Goal: Entertainment & Leisure: Consume media (video, audio)

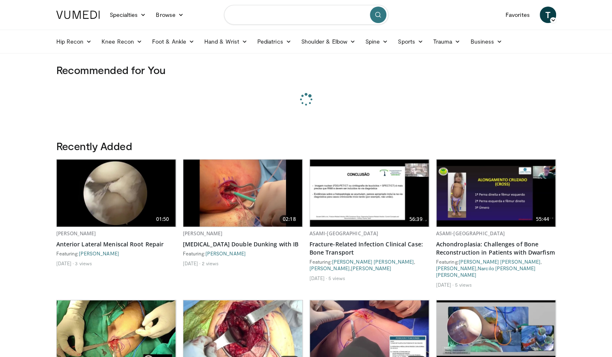
click at [261, 19] on input "Search topics, interventions" at bounding box center [306, 15] width 164 height 20
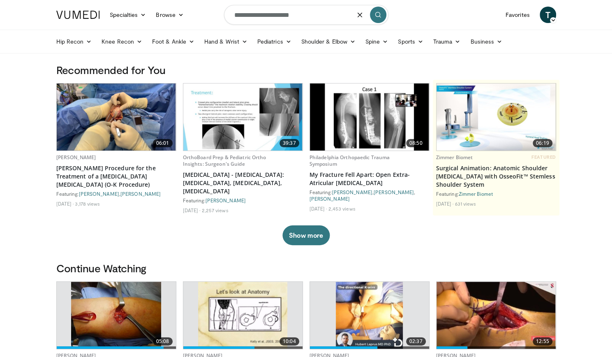
type input "**********"
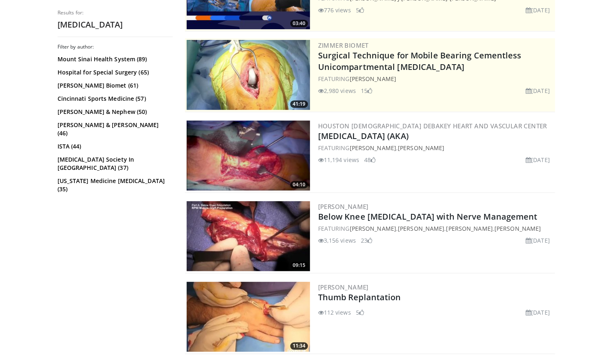
scroll to position [134, 0]
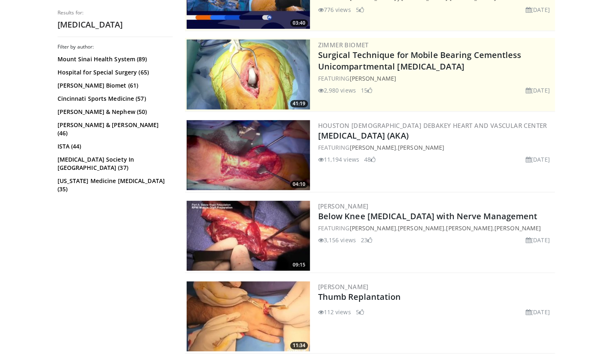
click at [277, 156] on img at bounding box center [248, 155] width 123 height 70
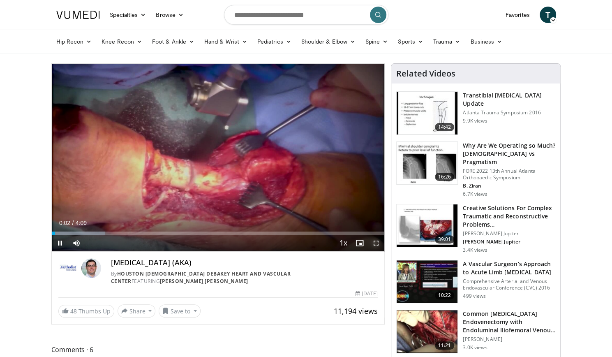
click at [379, 241] on span "Video Player" at bounding box center [376, 243] width 16 height 16
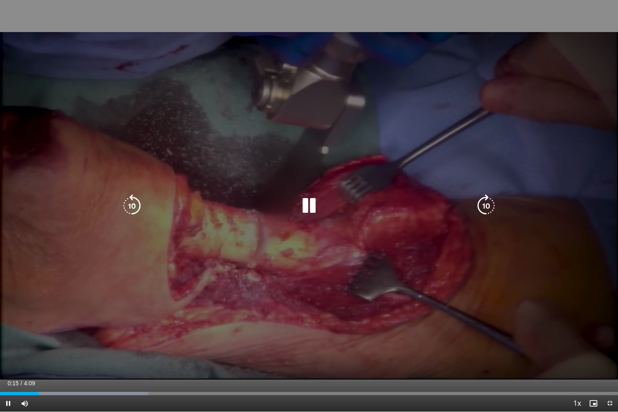
click at [310, 213] on icon "Video Player" at bounding box center [309, 205] width 23 height 23
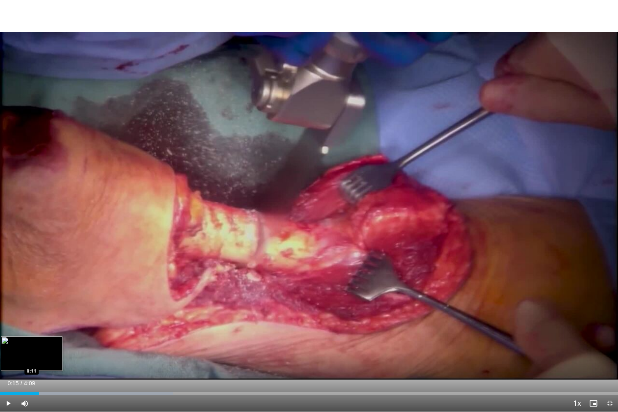
click at [29, 356] on div "Loaded : 28.01% 0:15 0:11" at bounding box center [309, 392] width 618 height 8
click at [9, 356] on span "Video Player" at bounding box center [8, 403] width 16 height 16
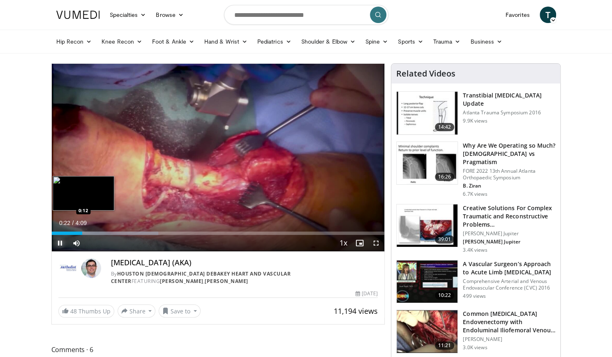
click at [68, 229] on div "Loaded : 32.02% 0:22 0:12" at bounding box center [218, 231] width 333 height 8
click at [58, 236] on span "Video Player" at bounding box center [60, 243] width 16 height 16
click at [63, 233] on div "Loaded : 32.02% 0:16 0:08" at bounding box center [218, 232] width 333 height 3
